Goal: Information Seeking & Learning: Find specific fact

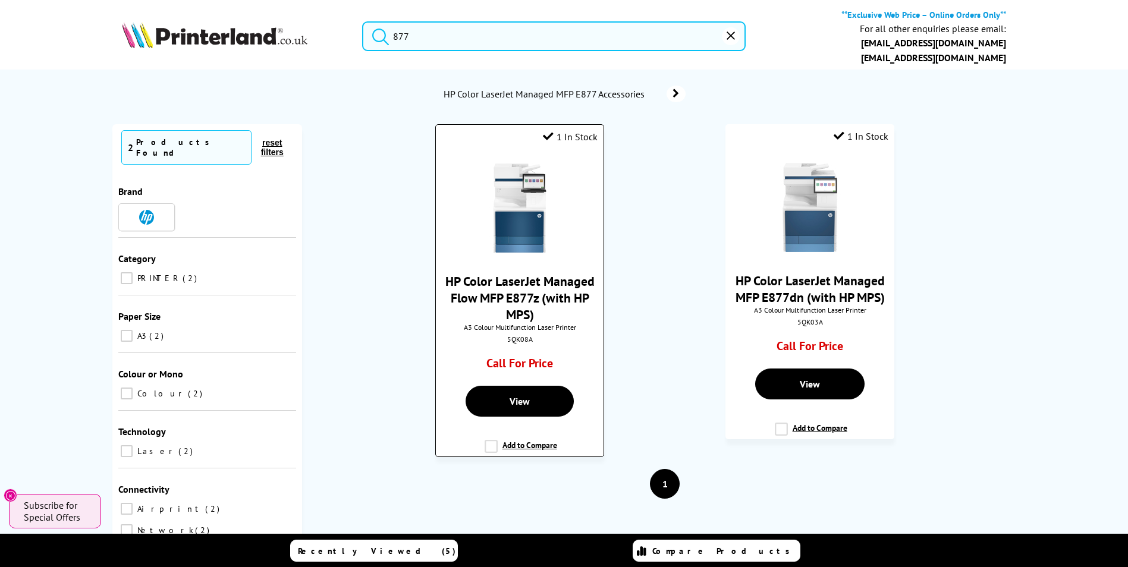
click at [516, 335] on div "5QK08A" at bounding box center [519, 339] width 149 height 9
copy div "5QK08A"
drag, startPoint x: 493, startPoint y: 46, endPoint x: 312, endPoint y: 20, distance: 182.6
click at [315, 21] on div "877 **Exclusive Web Price – Online Orders Only** For all other enquiries please…" at bounding box center [564, 39] width 951 height 61
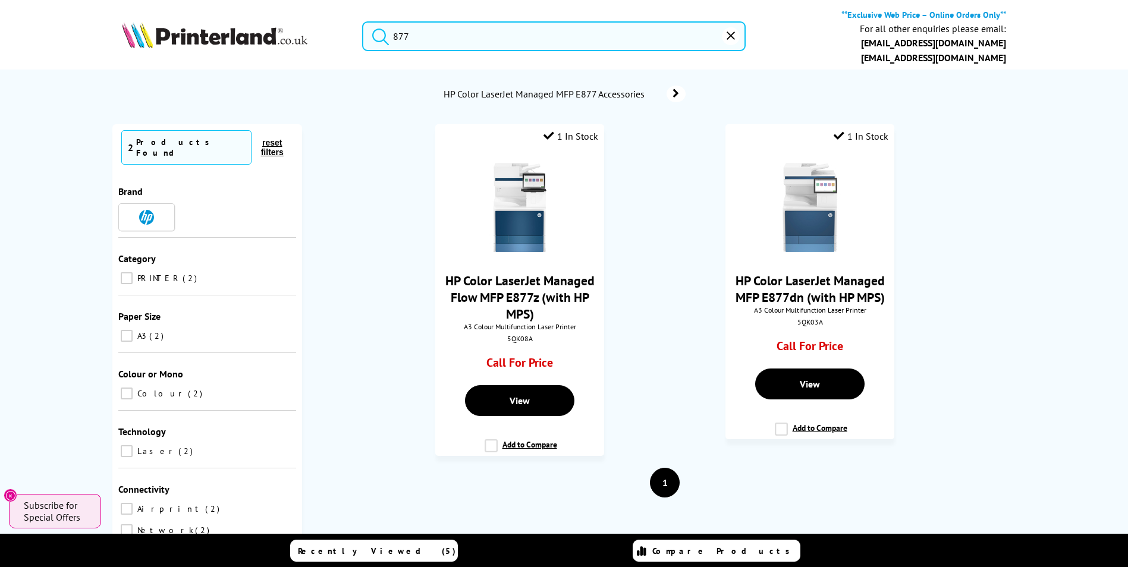
paste input "Waste Toner W808"
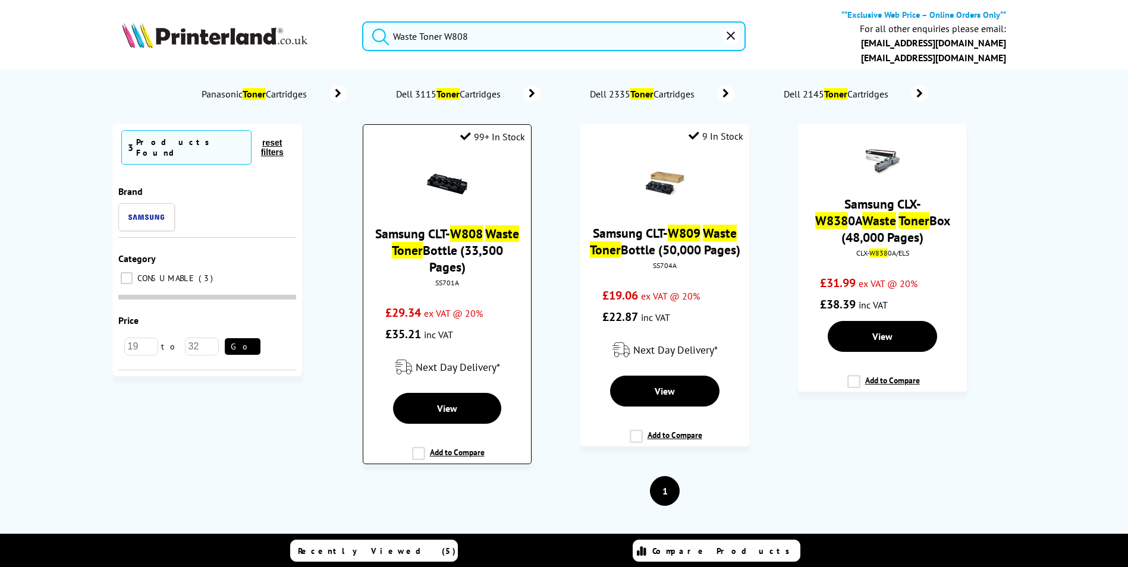
click at [454, 278] on div "SS701A" at bounding box center [446, 282] width 149 height 9
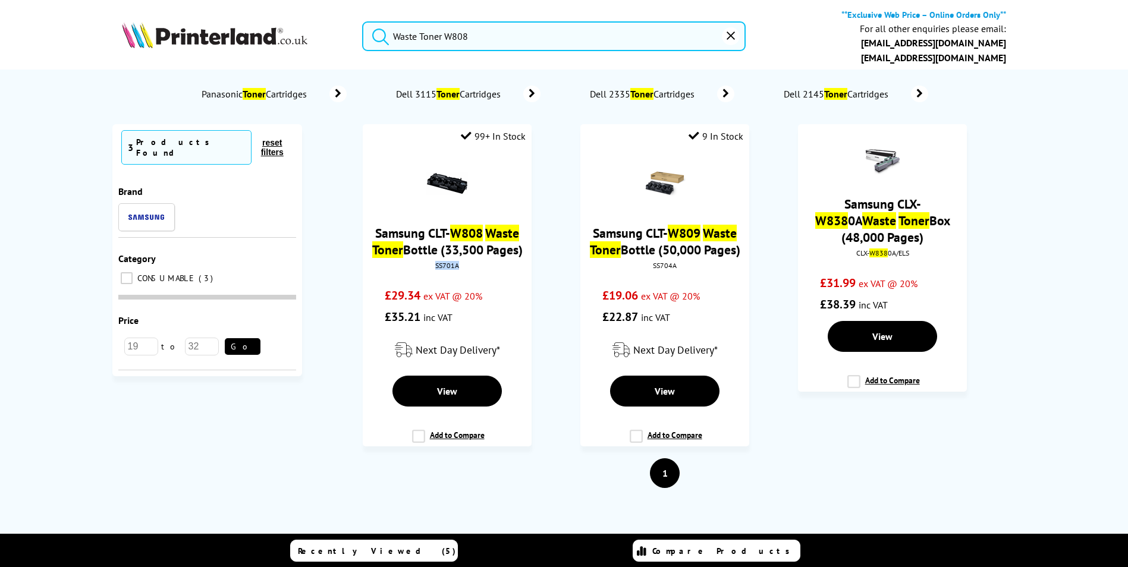
copy div "SS701A"
drag, startPoint x: 480, startPoint y: 42, endPoint x: 378, endPoint y: 31, distance: 103.4
click at [379, 32] on form "Waste Toner W808" at bounding box center [554, 36] width 384 height 30
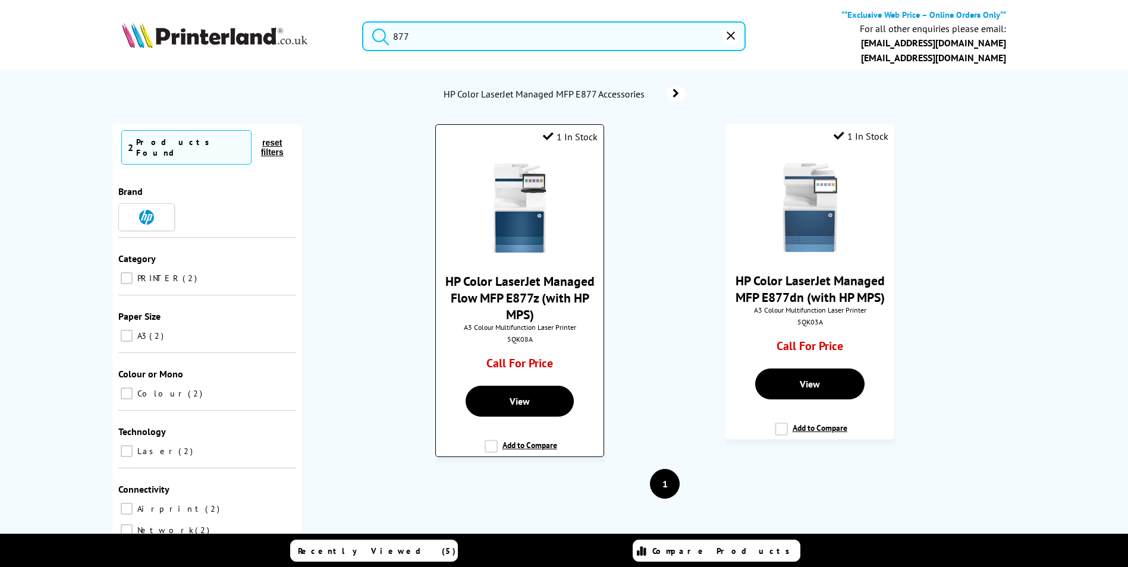
click at [521, 335] on div "5QK08A" at bounding box center [519, 339] width 149 height 9
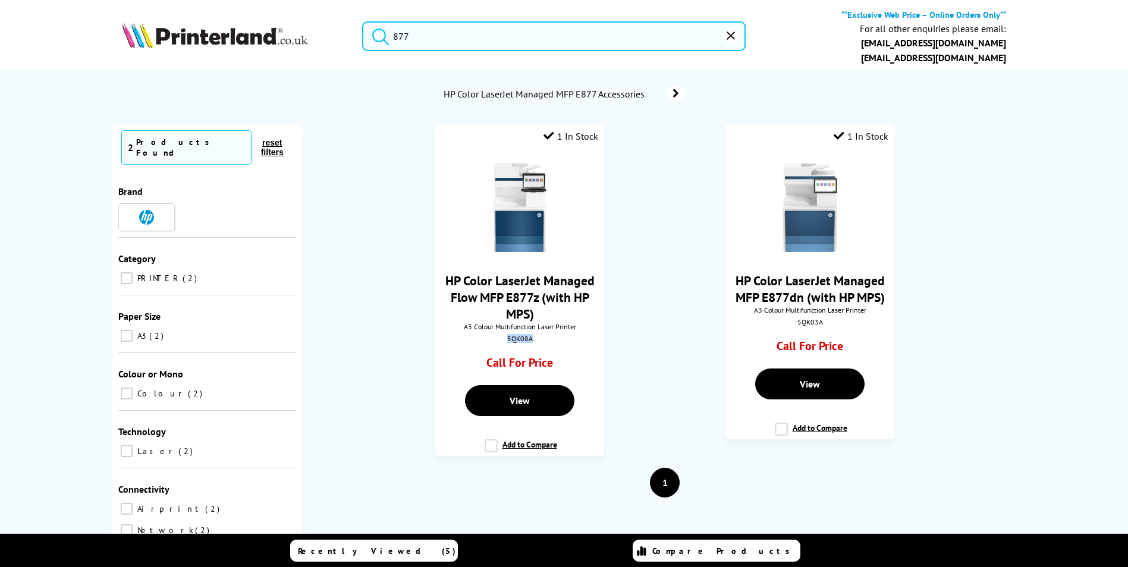
copy div "5QK08A"
drag, startPoint x: 461, startPoint y: 43, endPoint x: 297, endPoint y: 20, distance: 165.7
click at [297, 20] on div "877 **Exclusive Web Price – Online Orders Only** For all other enquiries please…" at bounding box center [564, 39] width 951 height 61
paste input "5QK03A"
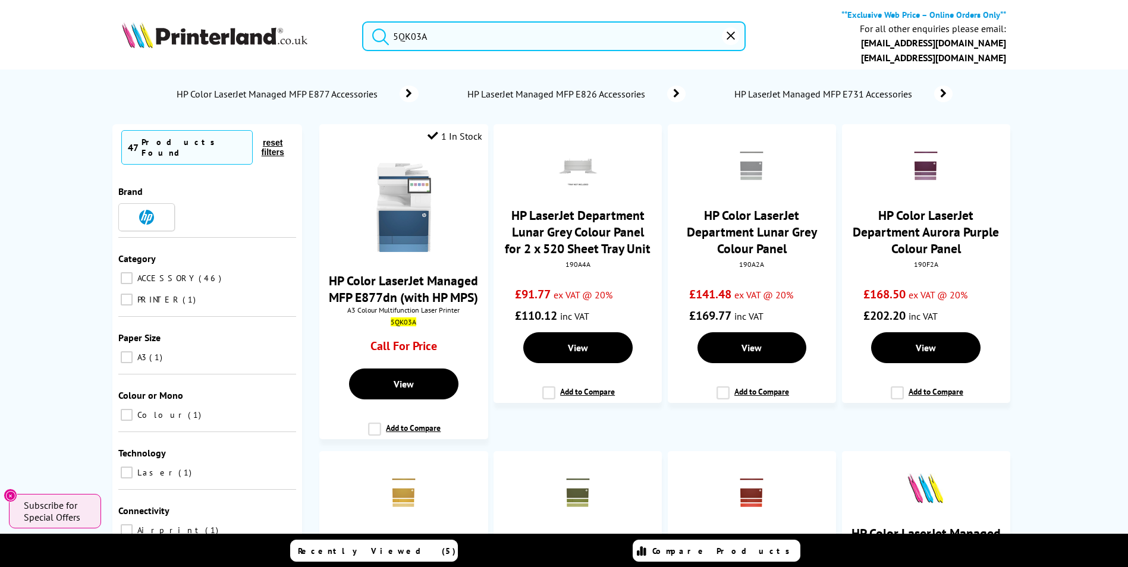
drag, startPoint x: 464, startPoint y: 31, endPoint x: 376, endPoint y: 33, distance: 88.6
click at [376, 33] on form "5QK03A" at bounding box center [554, 36] width 384 height 30
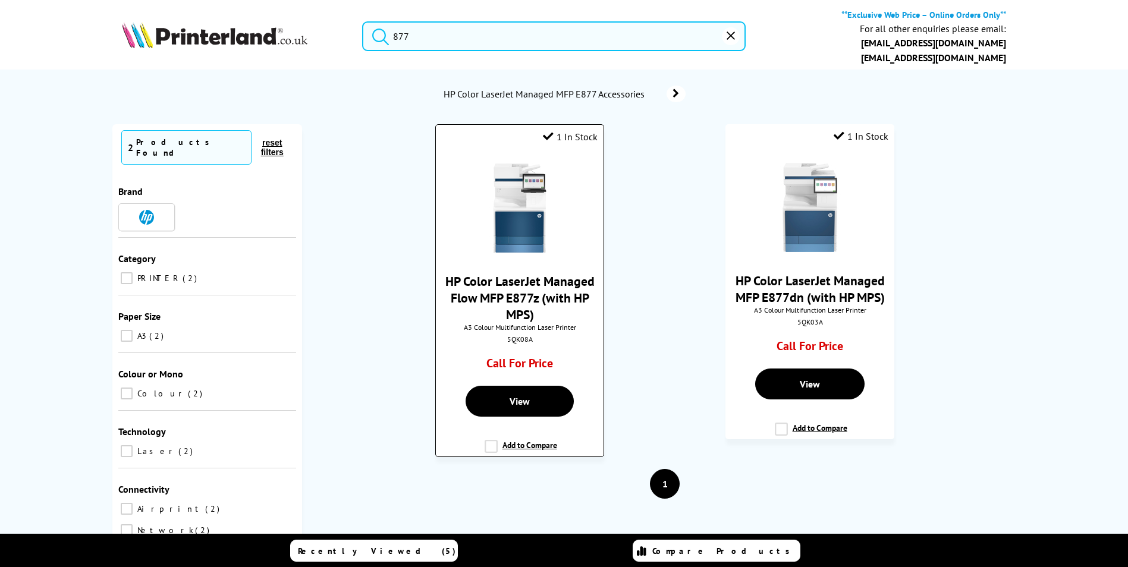
type input "877"
click at [517, 335] on div "5QK08A" at bounding box center [519, 339] width 149 height 9
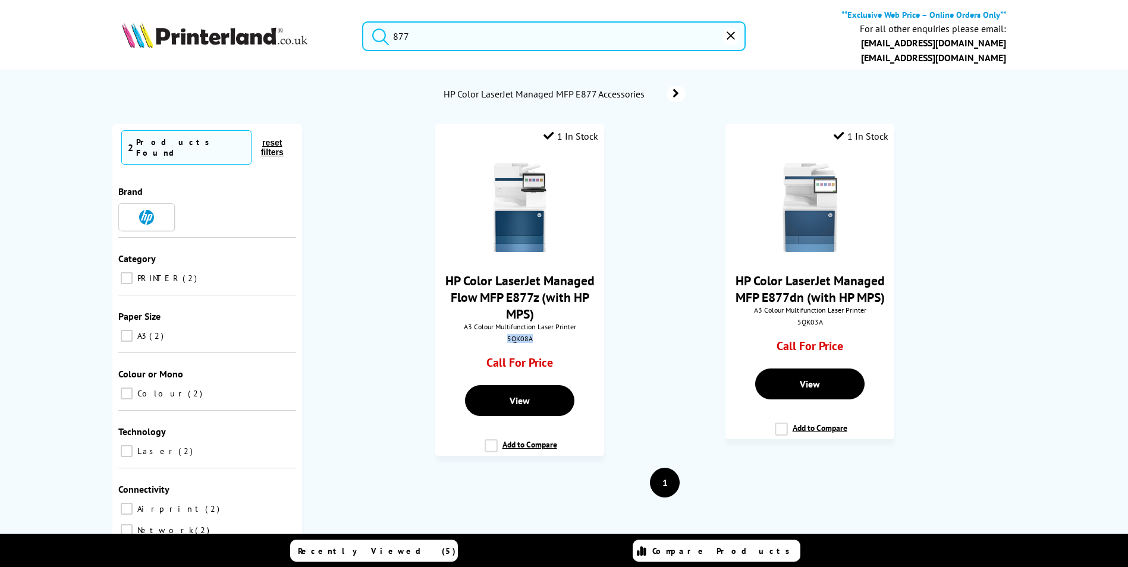
copy div "5QK08A"
click at [531, 273] on link "HP Color LaserJet Managed Flow MFP E877z (with HP MPS)" at bounding box center [519, 298] width 149 height 50
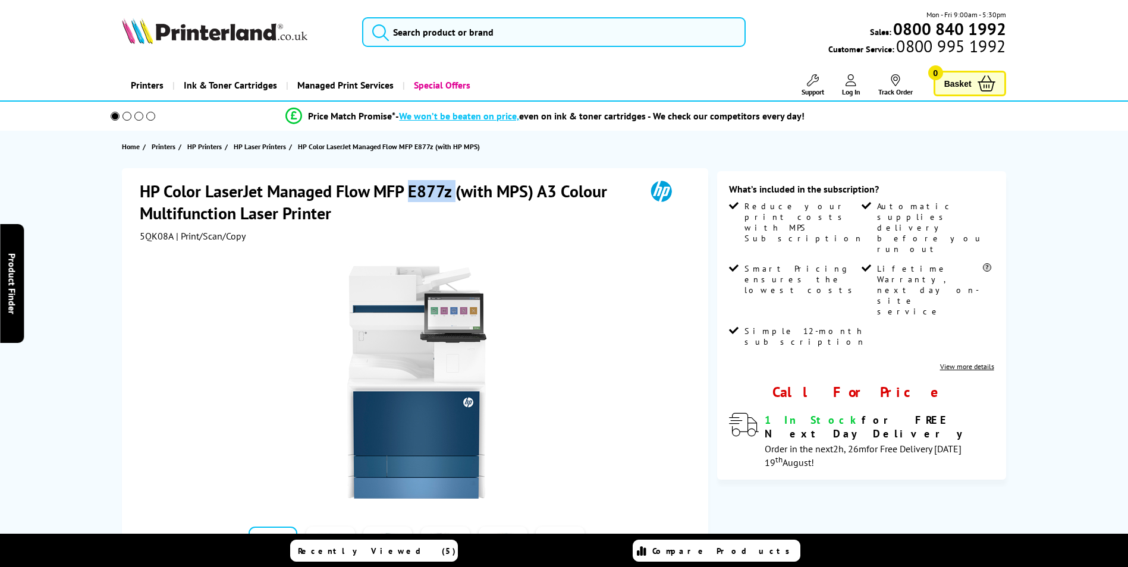
drag, startPoint x: 411, startPoint y: 193, endPoint x: 455, endPoint y: 193, distance: 44.6
click at [455, 193] on h1 "HP Color LaserJet Managed Flow MFP E877z (with MPS) A3 Colour Multifunction Las…" at bounding box center [387, 202] width 494 height 44
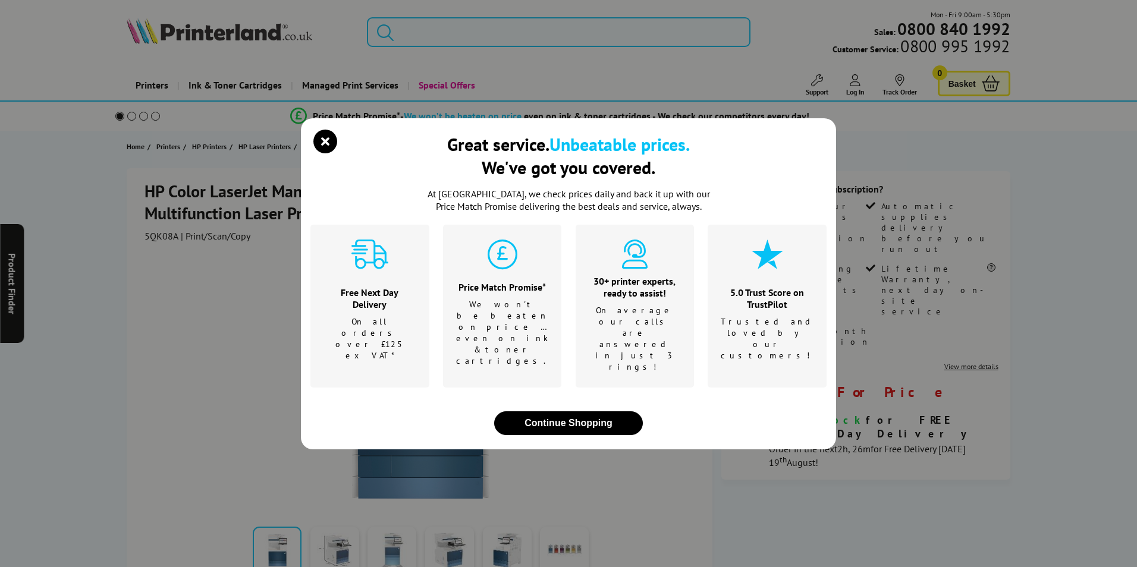
drag, startPoint x: 455, startPoint y: 193, endPoint x: 372, endPoint y: 178, distance: 84.7
click at [332, 153] on icon "close modal" at bounding box center [325, 142] width 24 height 24
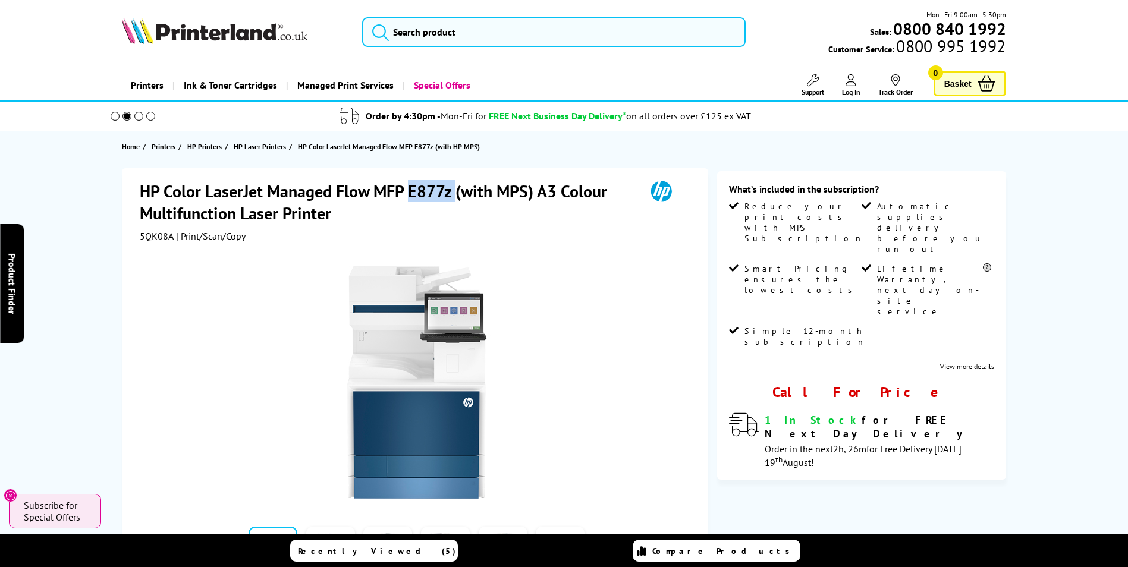
click at [455, 194] on h1 "HP Color LaserJet Managed Flow MFP E877z (with MPS) A3 Colour Multifunction Las…" at bounding box center [387, 202] width 494 height 44
drag, startPoint x: 453, startPoint y: 193, endPoint x: 411, endPoint y: 191, distance: 42.2
click at [411, 191] on h1 "HP Color LaserJet Managed Flow MFP E877z (with MPS) A3 Colour Multifunction Las…" at bounding box center [387, 202] width 494 height 44
copy h1 "E877z"
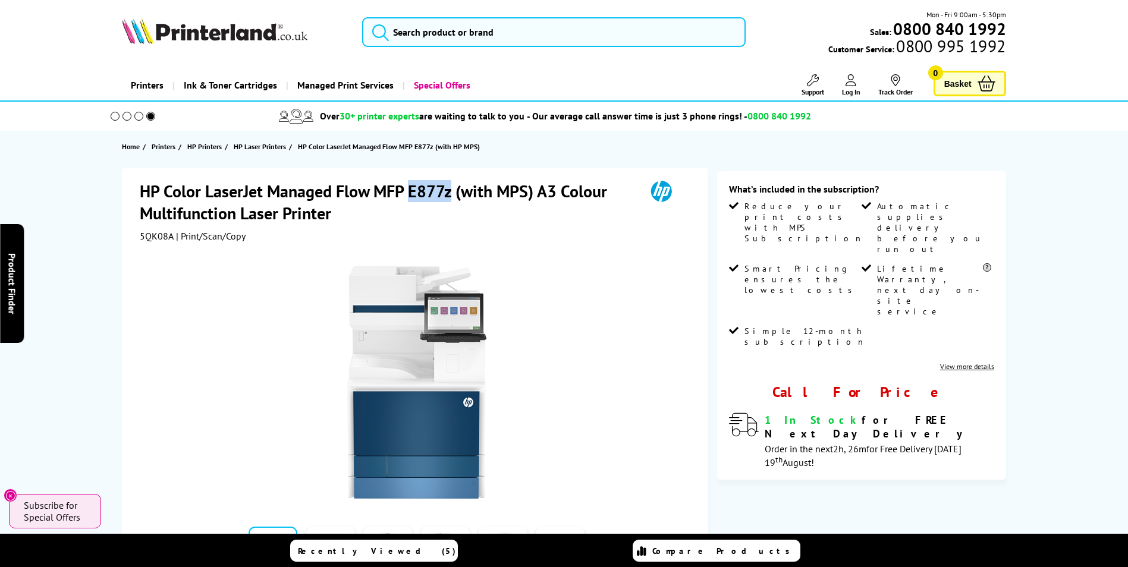
click at [166, 235] on span "5QK08A" at bounding box center [157, 236] width 34 height 12
copy span "5QK08A"
